Goal: Information Seeking & Learning: Learn about a topic

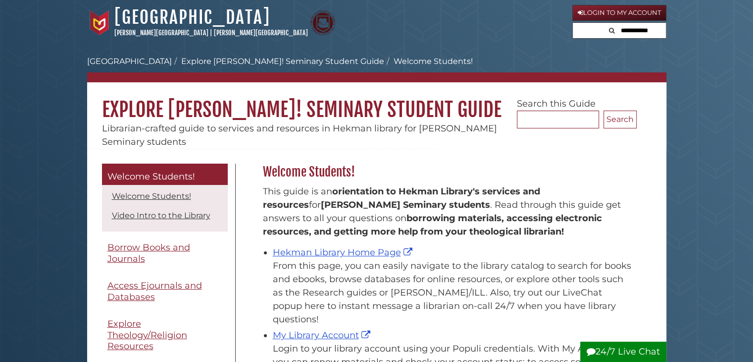
scroll to position [146, 379]
click at [307, 254] on link "Hekman Library Home Page" at bounding box center [344, 252] width 142 height 11
click at [378, 252] on link "Hekman Library Home Page" at bounding box center [344, 252] width 142 height 11
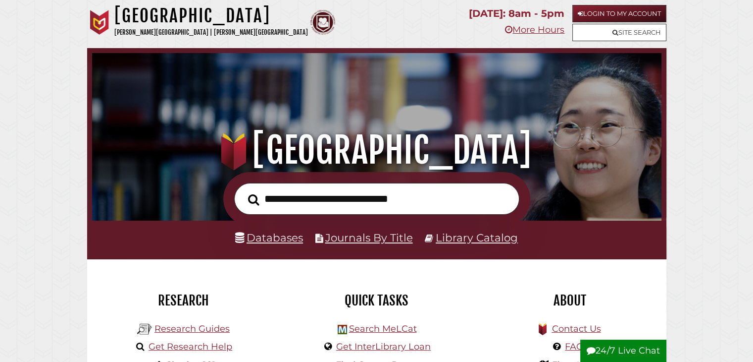
scroll to position [188, 565]
click at [332, 214] on input "text" at bounding box center [376, 199] width 285 height 32
type input "**********"
click at [243, 191] on button "Search" at bounding box center [253, 199] width 21 height 17
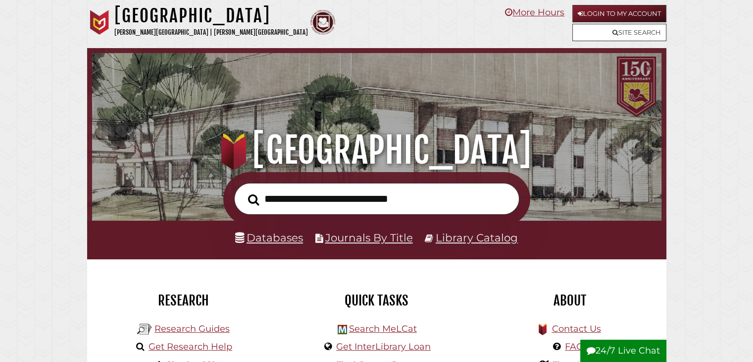
scroll to position [188, 565]
click at [329, 209] on input "text" at bounding box center [376, 199] width 285 height 32
type input "**********"
click at [243, 191] on button "Search" at bounding box center [253, 199] width 21 height 17
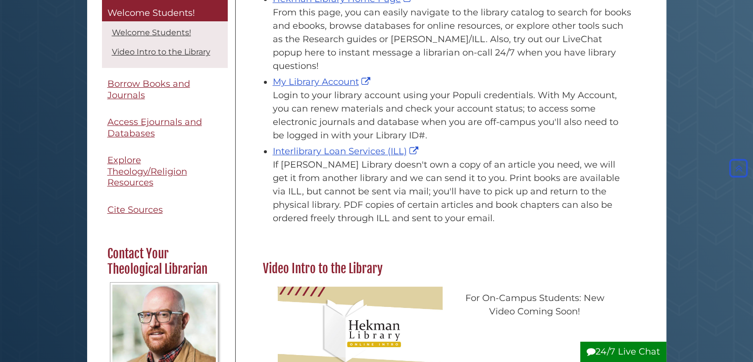
scroll to position [244, 0]
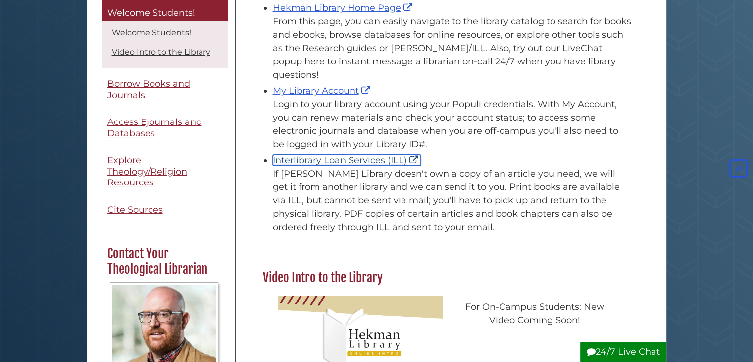
click at [384, 155] on link "Interlibrary Loan Services (ILL)" at bounding box center [347, 160] width 148 height 11
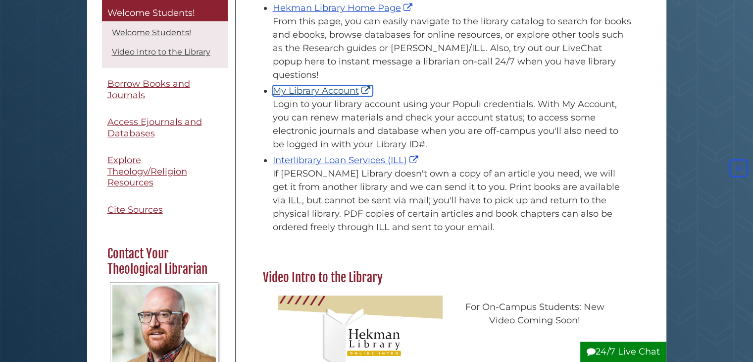
click at [325, 85] on link "My Library Account" at bounding box center [323, 90] width 100 height 11
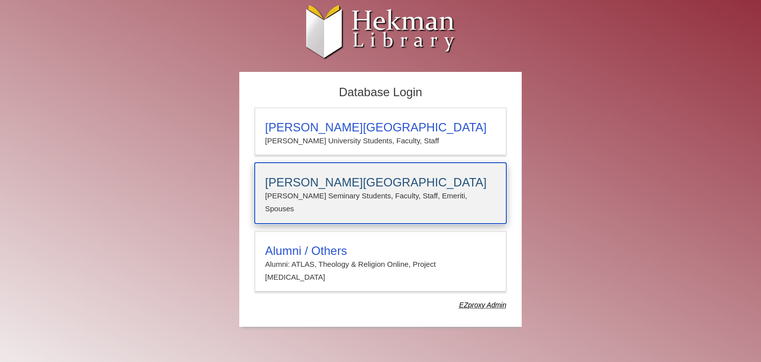
click at [367, 187] on h3 "[PERSON_NAME][GEOGRAPHIC_DATA]" at bounding box center [380, 182] width 231 height 14
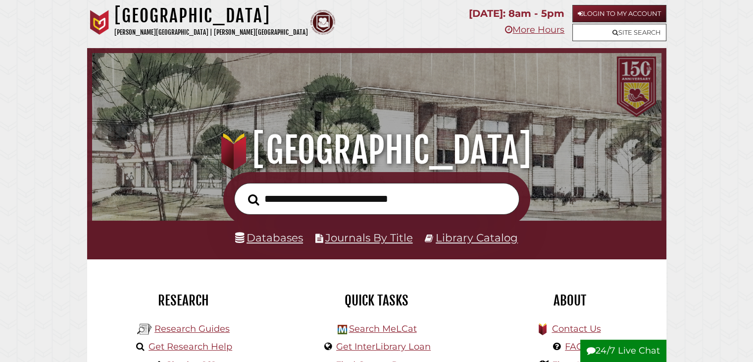
scroll to position [188, 565]
